Goal: Understand process/instructions: Learn how to perform a task or action

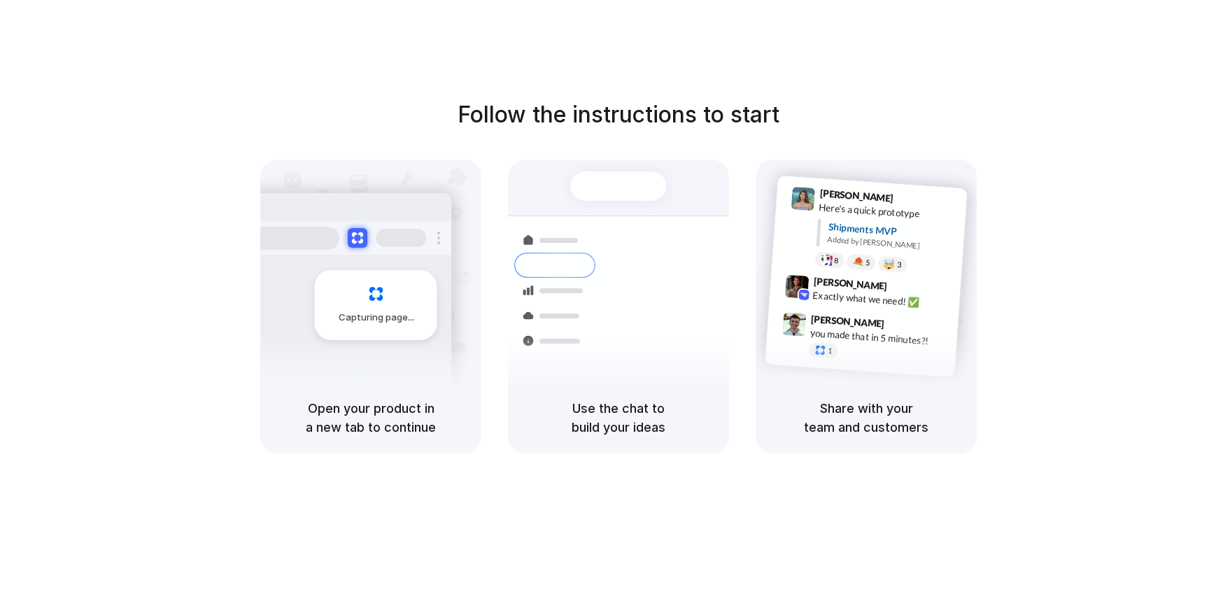
click at [922, 110] on div "Follow the instructions to start Capturing page Open your product in a new tab …" at bounding box center [618, 275] width 1209 height 355
click at [604, 306] on div at bounding box center [604, 306] width 0 height 0
